Goal: Transaction & Acquisition: Purchase product/service

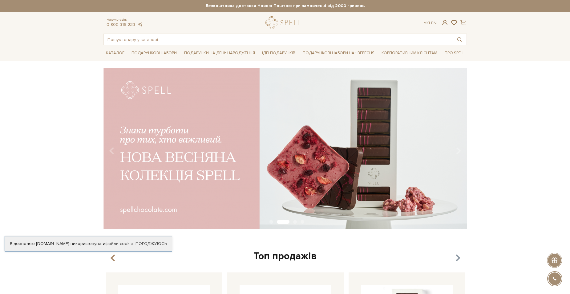
click at [458, 257] on icon "button" at bounding box center [457, 258] width 5 height 10
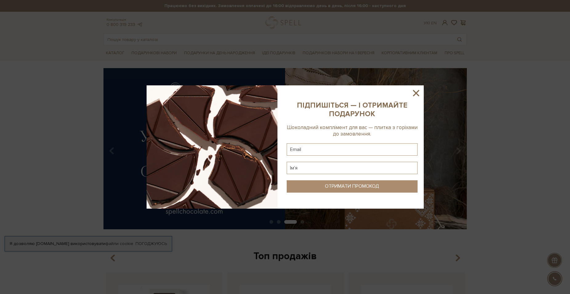
click at [418, 94] on icon at bounding box center [416, 93] width 10 height 10
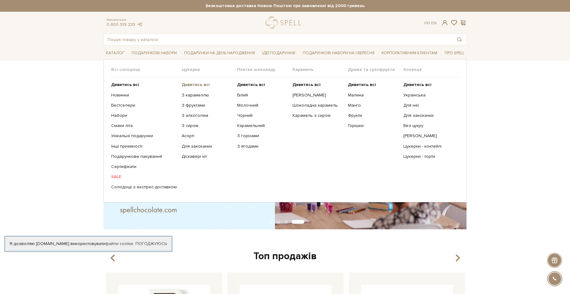
click at [185, 85] on b "Дивитись всі" at bounding box center [196, 84] width 28 height 5
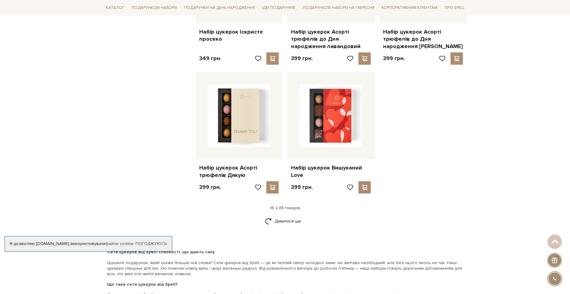
scroll to position [801, 0]
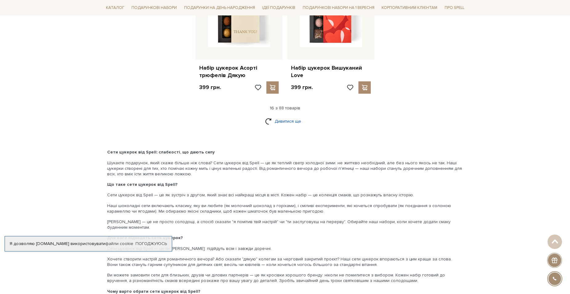
click at [280, 123] on link "Дивитися ще" at bounding box center [285, 121] width 40 height 11
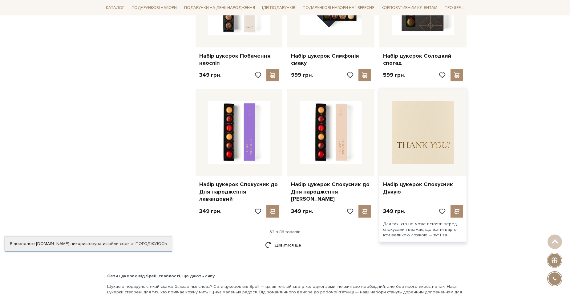
scroll to position [1540, 0]
